Goal: Task Accomplishment & Management: Manage account settings

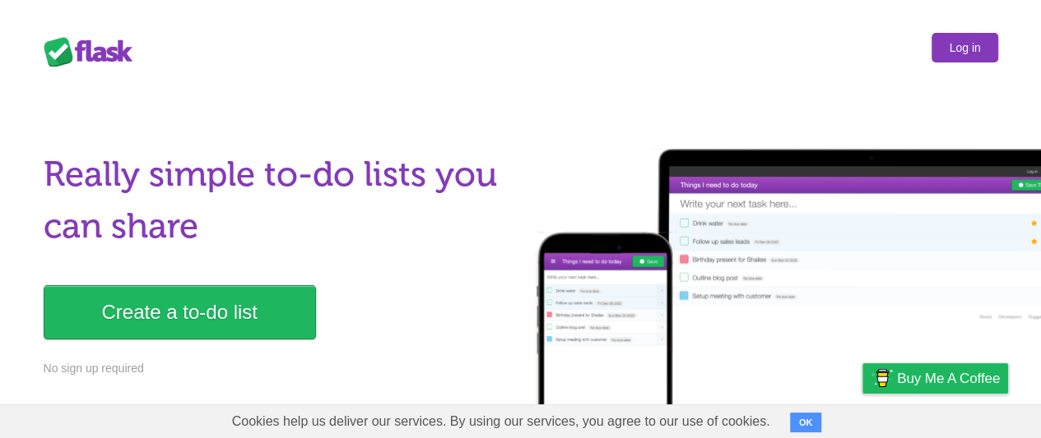
click at [964, 47] on link "Log in" at bounding box center [964, 48] width 66 height 30
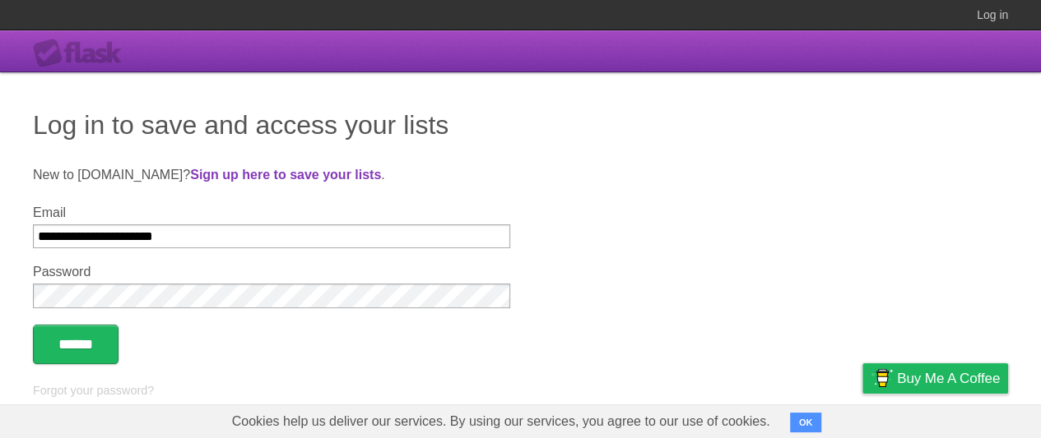
type input "**********"
click at [78, 345] on input "******" at bounding box center [76, 344] width 86 height 39
